Goal: Task Accomplishment & Management: Use online tool/utility

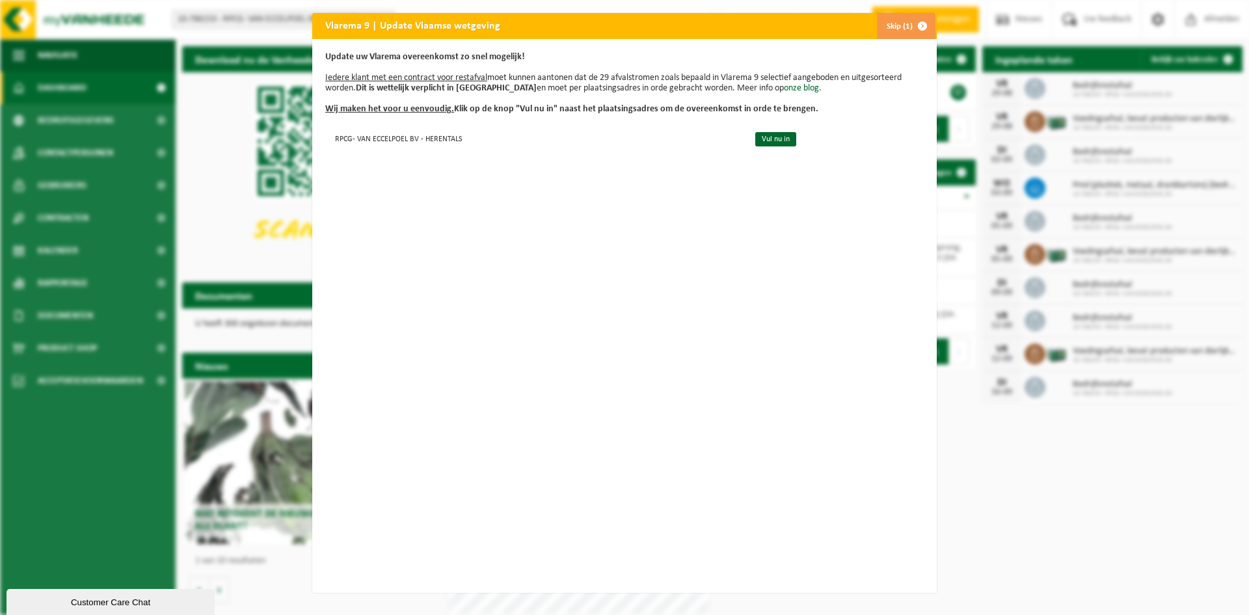
click at [913, 25] on span "button" at bounding box center [922, 26] width 26 height 26
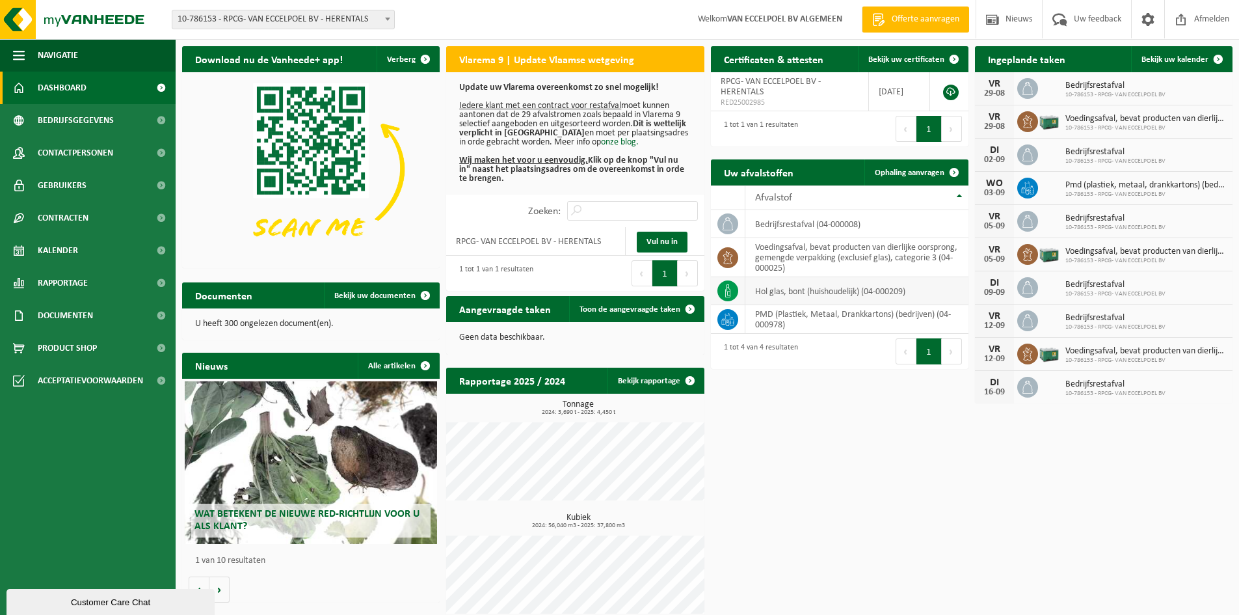
click at [782, 291] on td "hol glas, bont (huishoudelijk) (04-000209)" at bounding box center [856, 291] width 223 height 28
click at [724, 297] on icon at bounding box center [727, 290] width 13 height 13
click at [908, 175] on span "Ophaling aanvragen" at bounding box center [910, 172] width 70 height 8
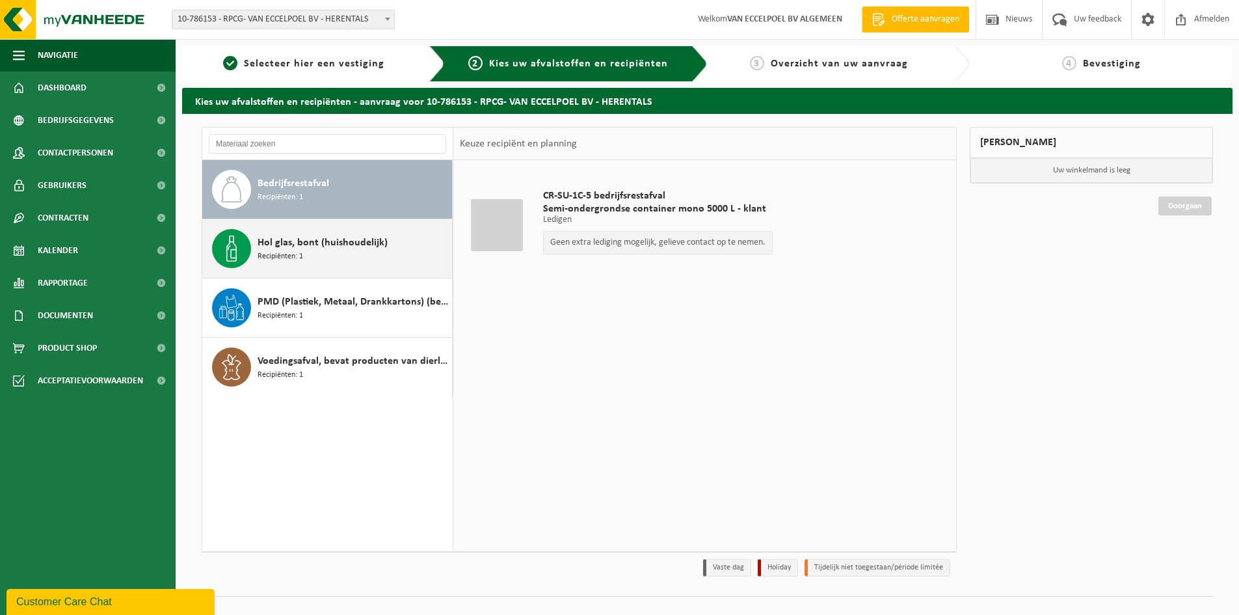
click at [304, 270] on div "Hol glas, bont (huishoudelijk) Recipiënten: 1" at bounding box center [327, 248] width 250 height 59
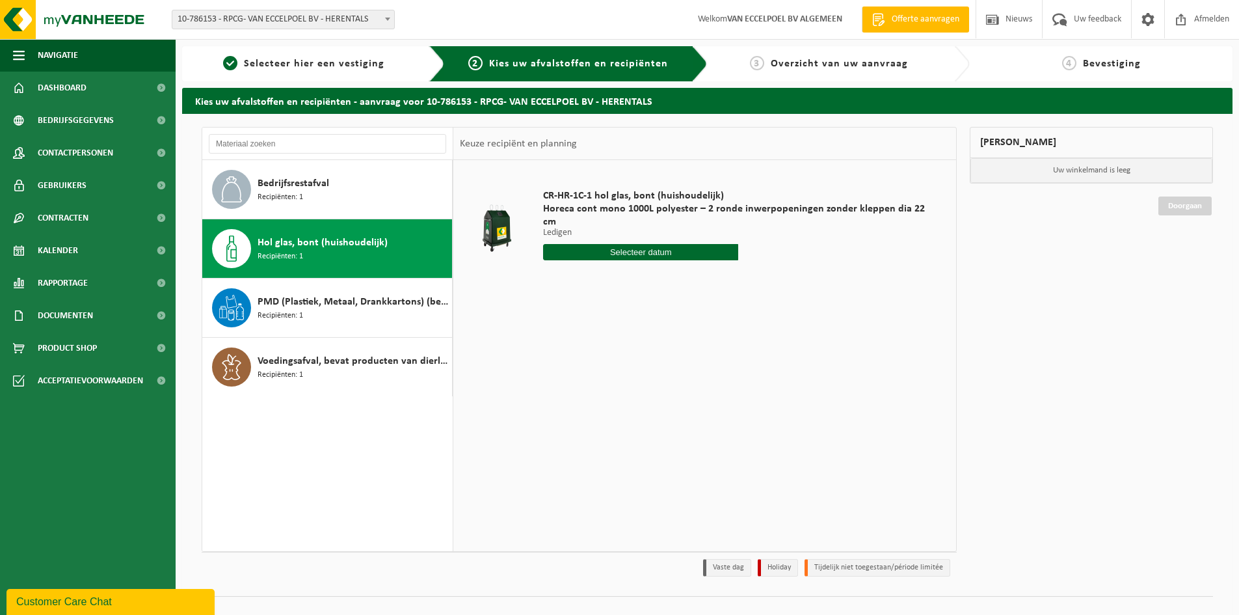
click at [600, 244] on input "text" at bounding box center [640, 252] width 195 height 16
click at [643, 399] on div "29" at bounding box center [646, 396] width 23 height 21
type input "Van 2025-08-29"
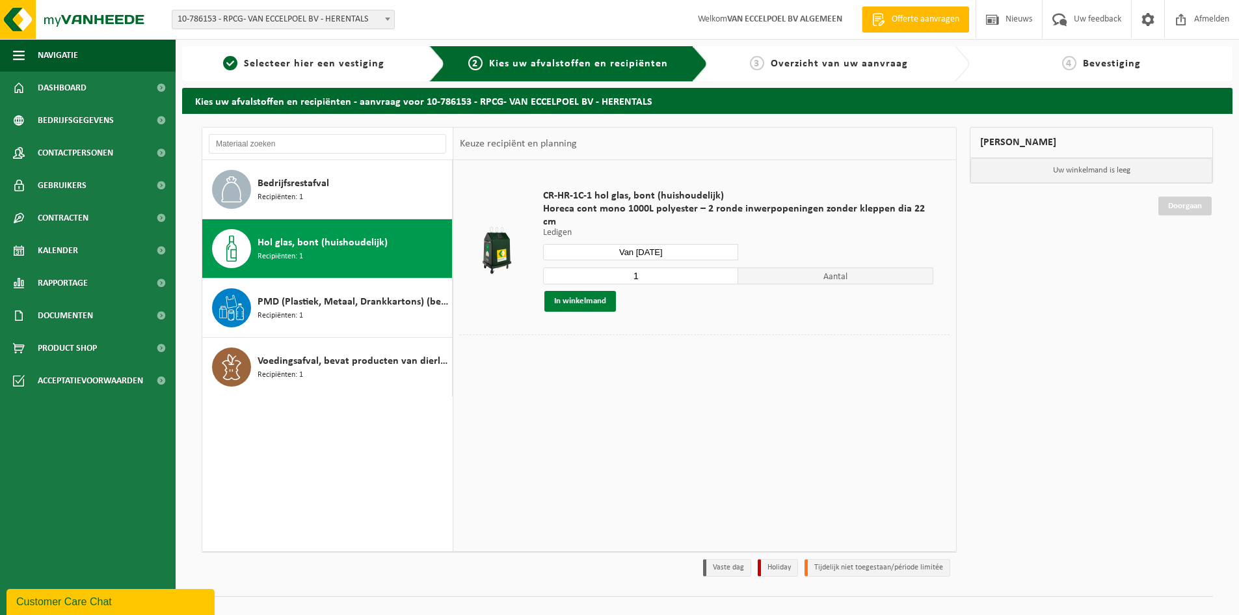
click at [595, 293] on button "In winkelmand" at bounding box center [580, 301] width 72 height 21
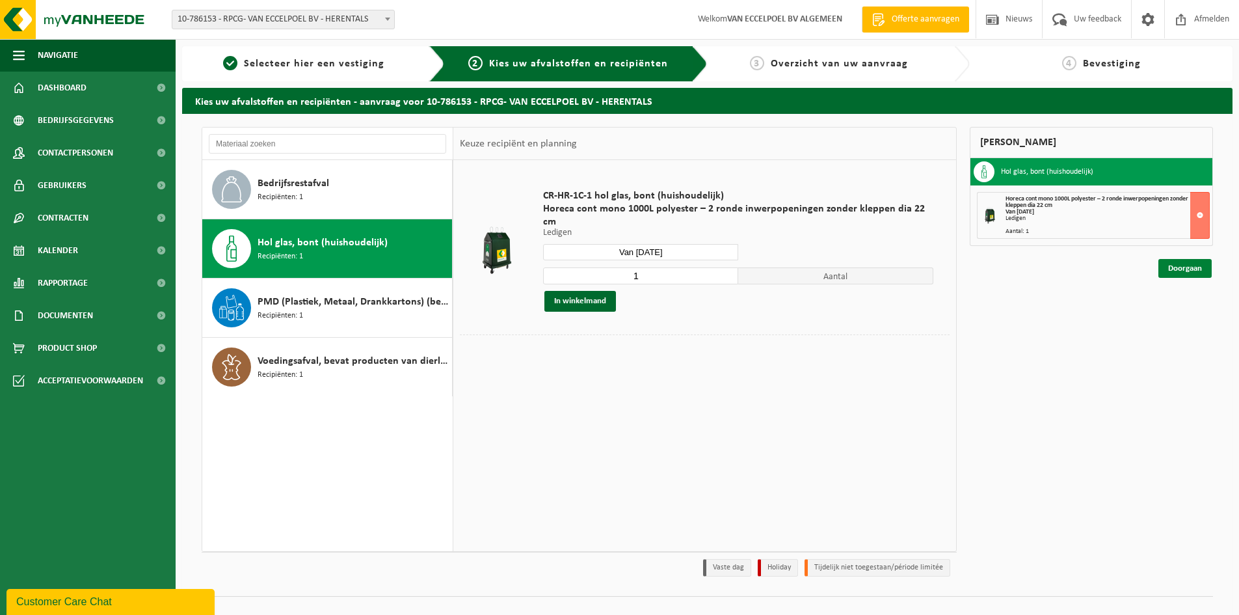
click at [1184, 265] on link "Doorgaan" at bounding box center [1184, 268] width 53 height 19
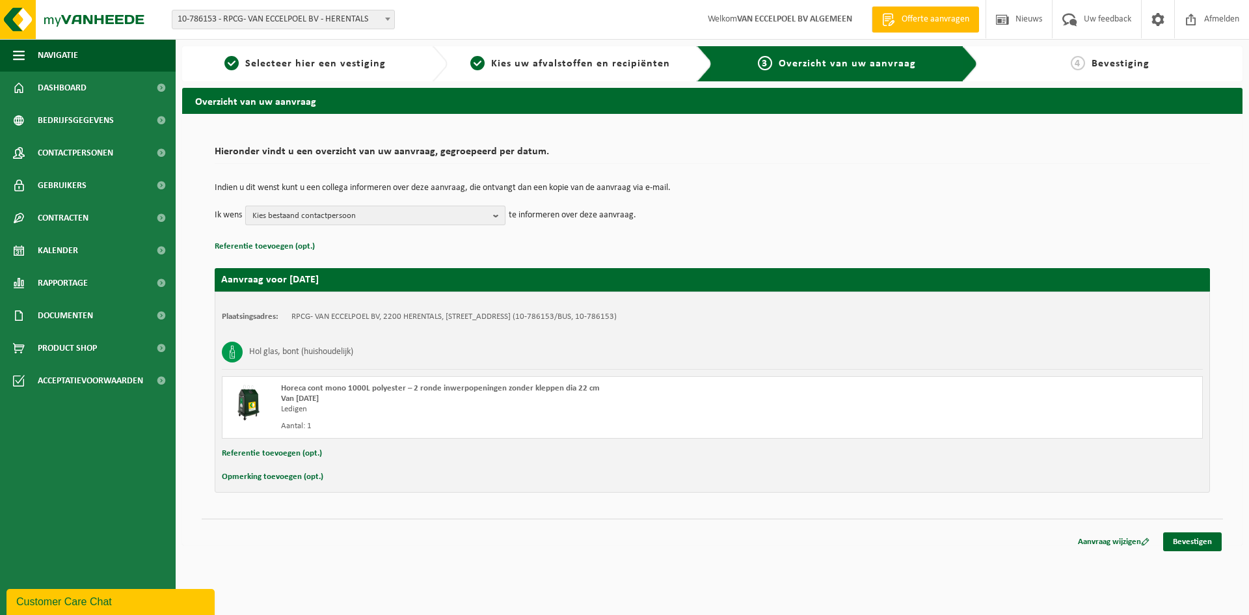
click at [345, 217] on span "Kies bestaand contactpersoon" at bounding box center [369, 216] width 235 height 20
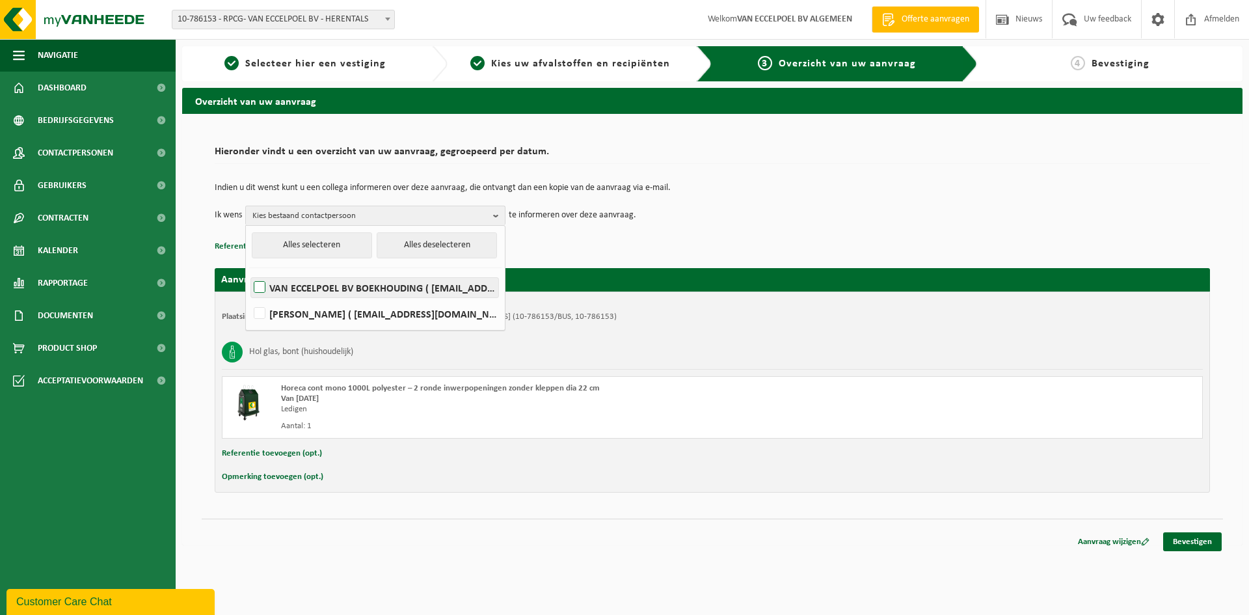
click at [257, 291] on label "VAN ECCELPOEL BV BOEKHOUDING ( boekhouding@vaneccelpoel.be )" at bounding box center [374, 288] width 247 height 20
click at [249, 271] on input "VAN ECCELPOEL BV BOEKHOUDING ( boekhouding@vaneccelpoel.be )" at bounding box center [248, 271] width 1 height 1
checkbox input "true"
click at [1195, 546] on link "Bevestigen" at bounding box center [1192, 541] width 59 height 19
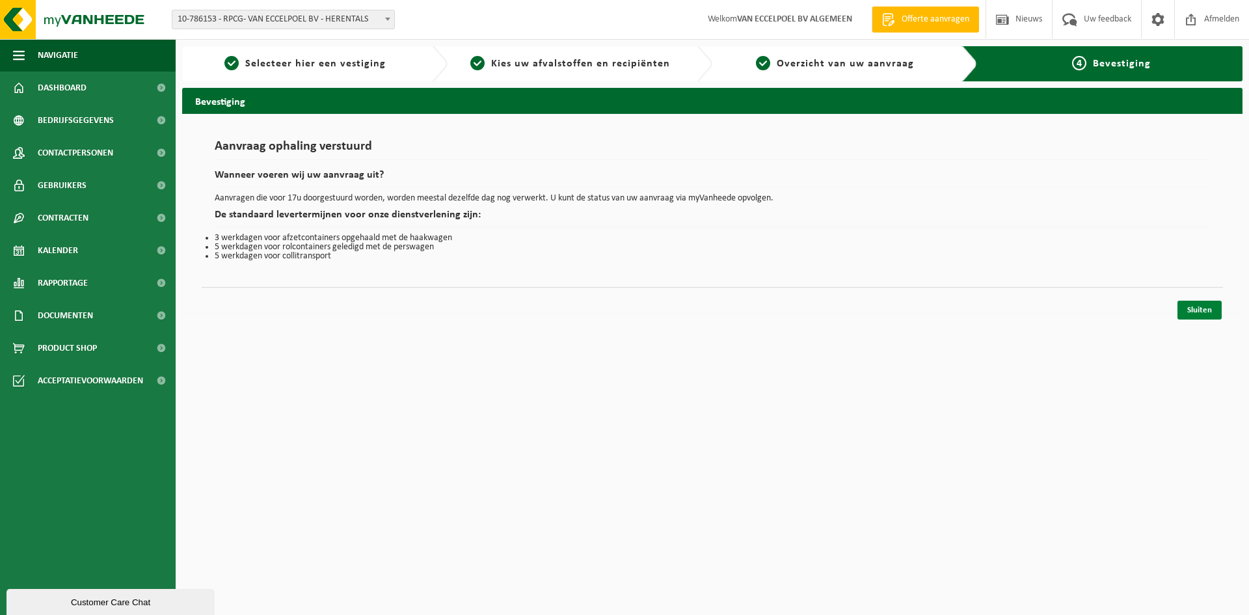
click at [1213, 308] on link "Sluiten" at bounding box center [1199, 309] width 44 height 19
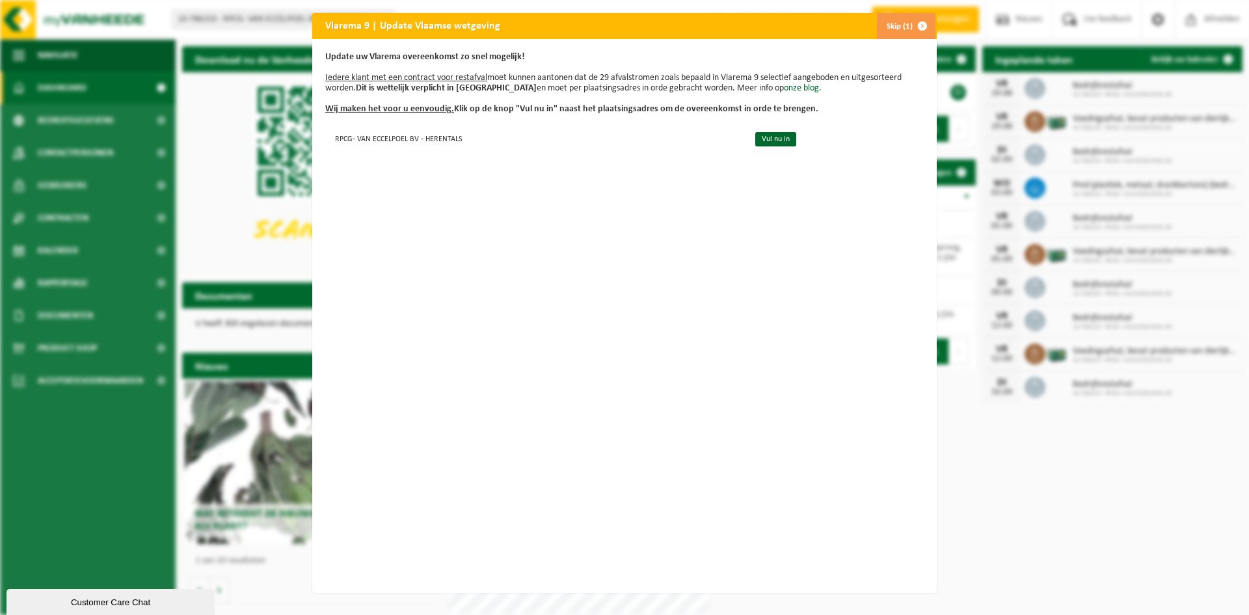
click at [899, 23] on button "Skip (1)" at bounding box center [905, 26] width 59 height 26
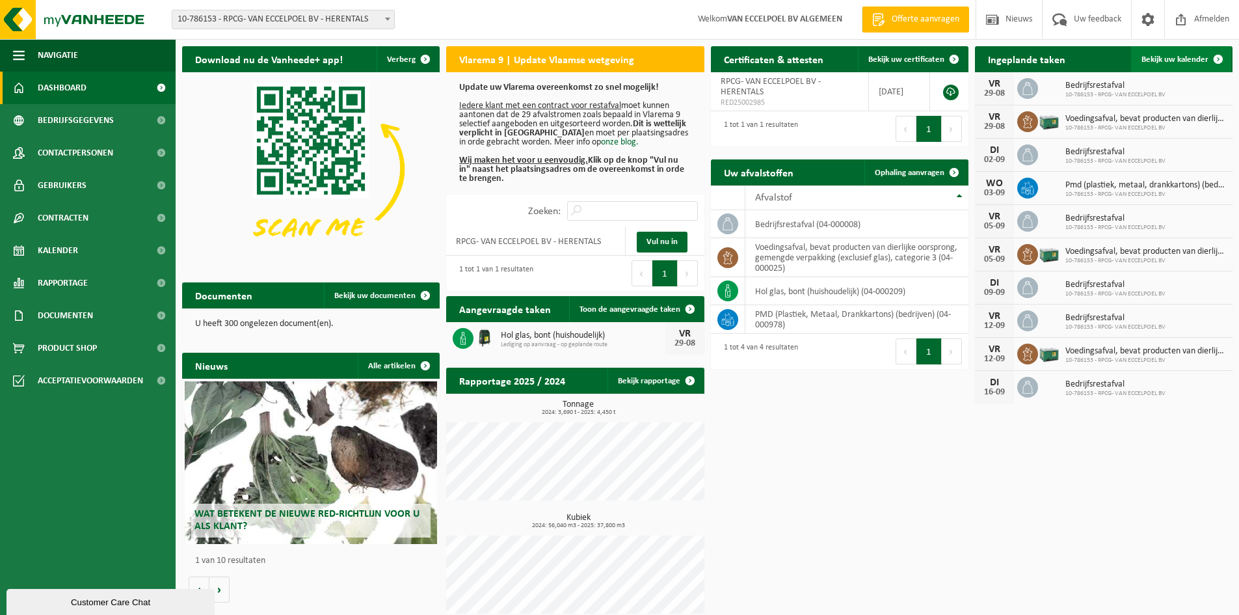
click at [1155, 66] on link "Bekijk uw kalender" at bounding box center [1181, 59] width 100 height 26
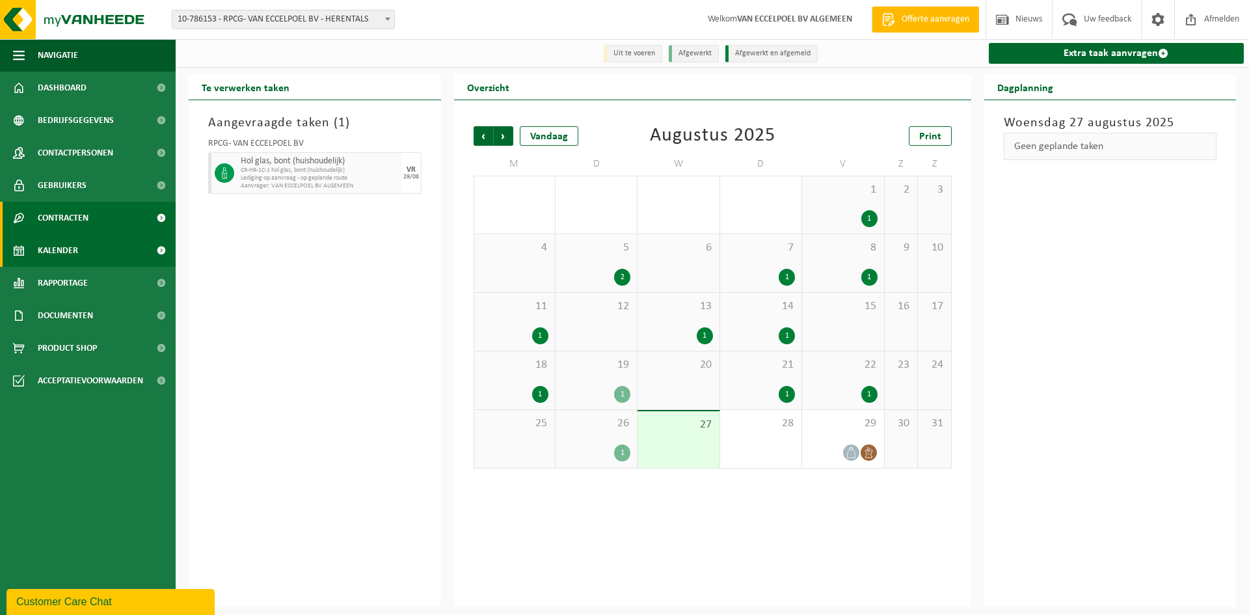
click at [54, 222] on span "Contracten" at bounding box center [63, 218] width 51 height 33
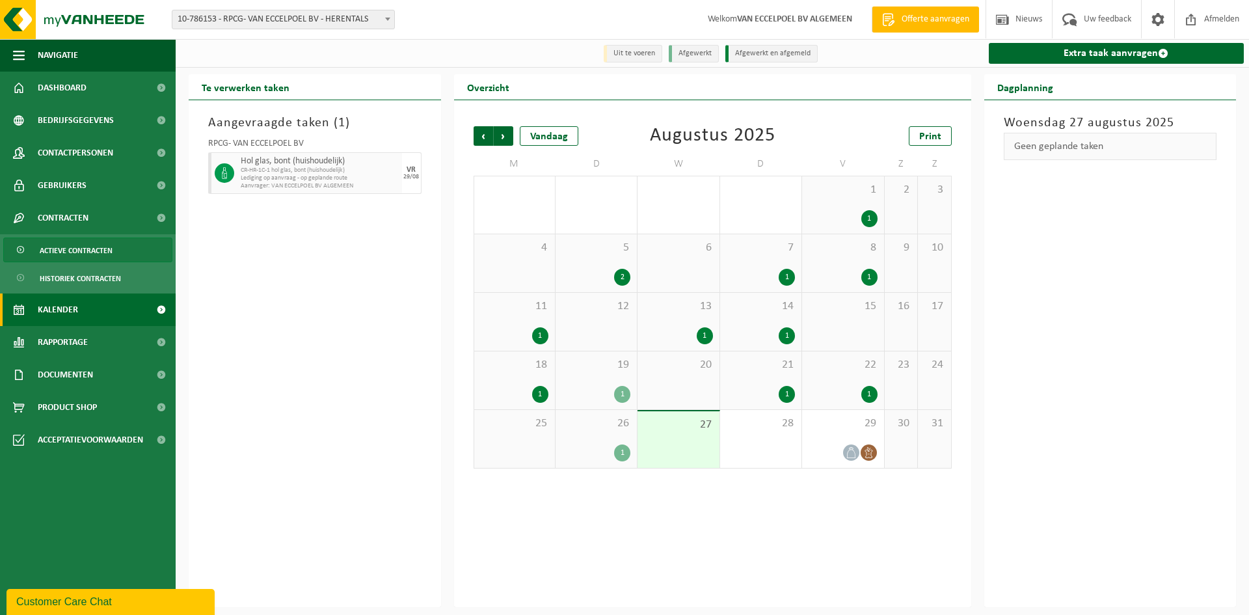
click at [90, 247] on span "Actieve contracten" at bounding box center [76, 250] width 73 height 25
